Goal: Browse casually

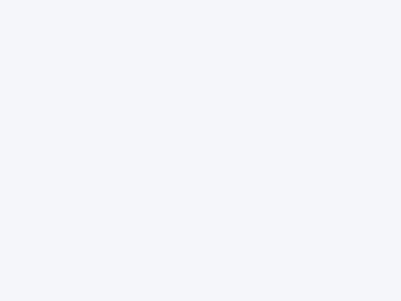
click at [201, 150] on div at bounding box center [200, 150] width 401 height 301
